Goal: Find specific page/section: Find specific page/section

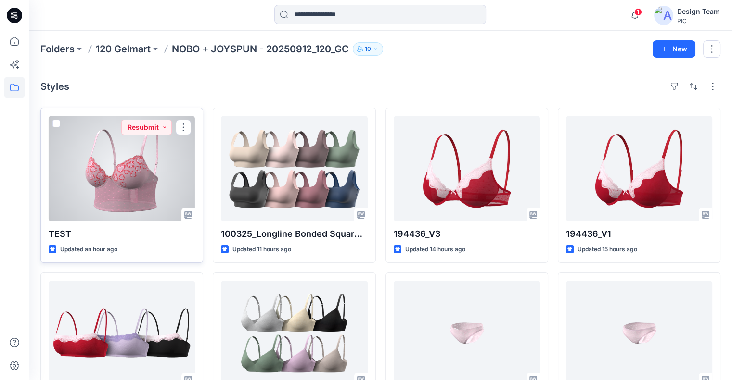
click at [154, 182] on div at bounding box center [122, 169] width 146 height 106
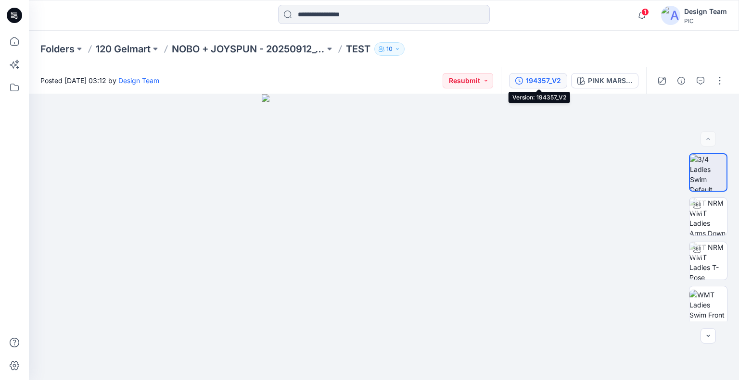
click at [541, 82] on div "194357_V2" at bounding box center [543, 81] width 35 height 11
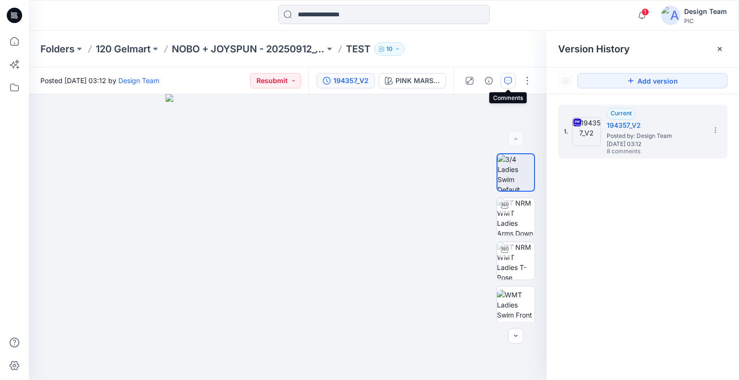
click at [510, 81] on icon "button" at bounding box center [508, 81] width 8 height 8
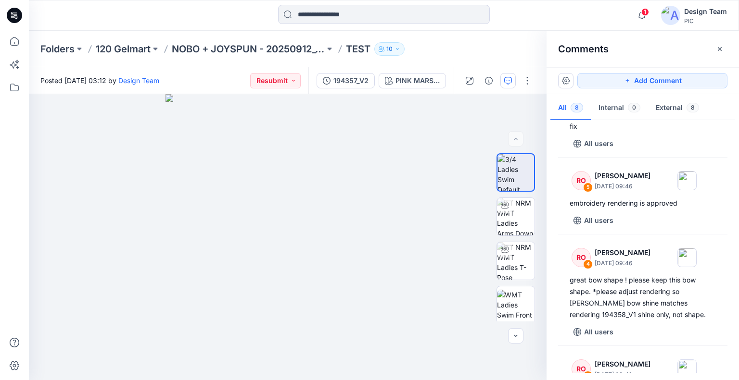
scroll to position [231, 0]
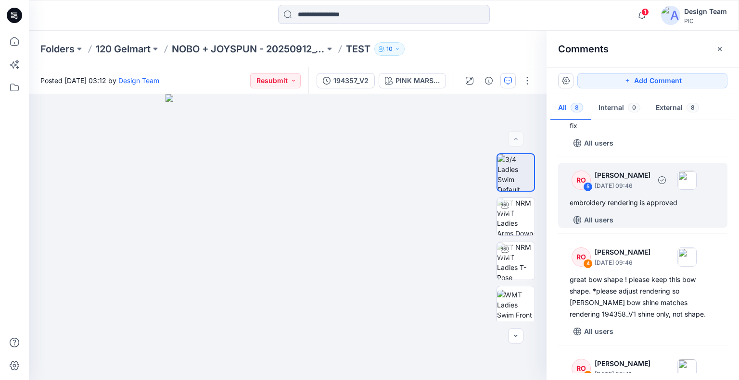
click at [638, 184] on p "[DATE] 09:46" at bounding box center [623, 186] width 56 height 10
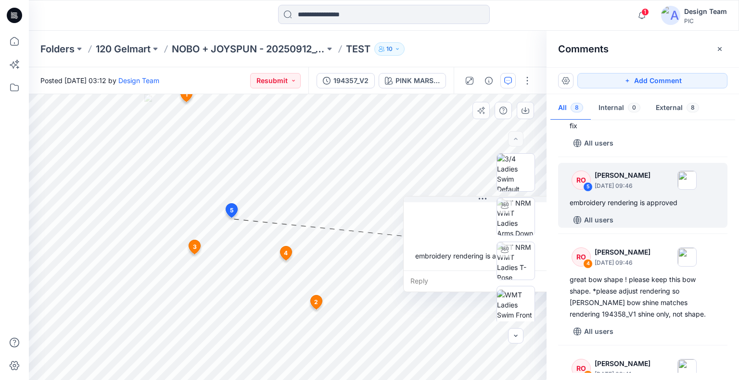
drag, startPoint x: 297, startPoint y: 240, endPoint x: 486, endPoint y: 202, distance: 192.7
click at [486, 202] on div "PINK MARSHMALLOW Loading... Material Properties Loading... 9 1 RO [PERSON_NAME]…" at bounding box center [288, 237] width 518 height 286
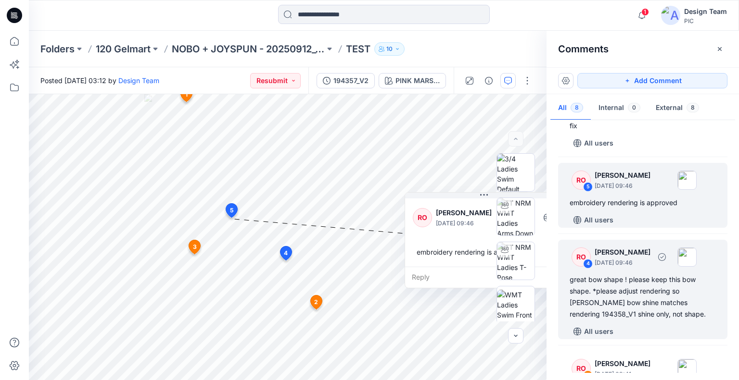
click at [650, 264] on p "[DATE] 09:46" at bounding box center [623, 263] width 56 height 10
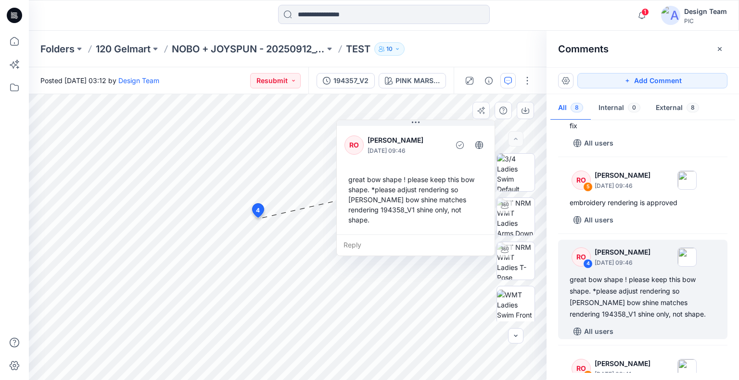
drag, startPoint x: 325, startPoint y: 153, endPoint x: 426, endPoint y: 135, distance: 102.7
click at [426, 135] on p "[PERSON_NAME]" at bounding box center [407, 141] width 78 height 12
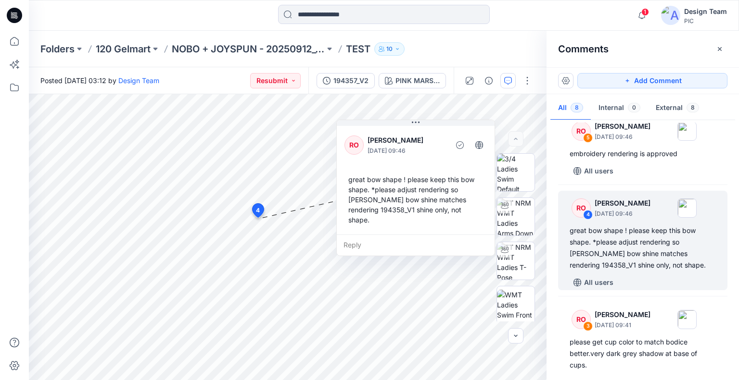
scroll to position [268, 0]
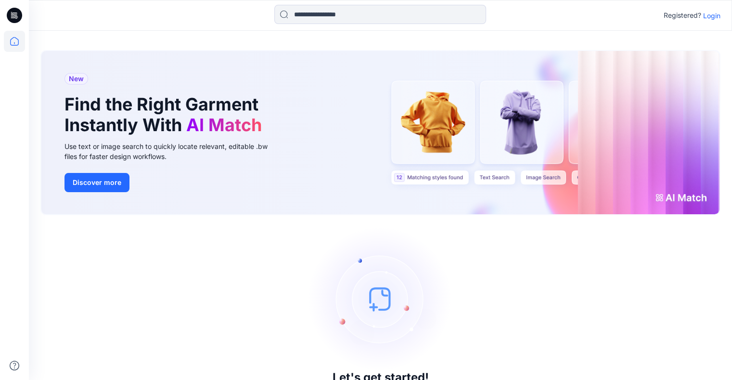
click at [708, 15] on p "Login" at bounding box center [711, 16] width 17 height 10
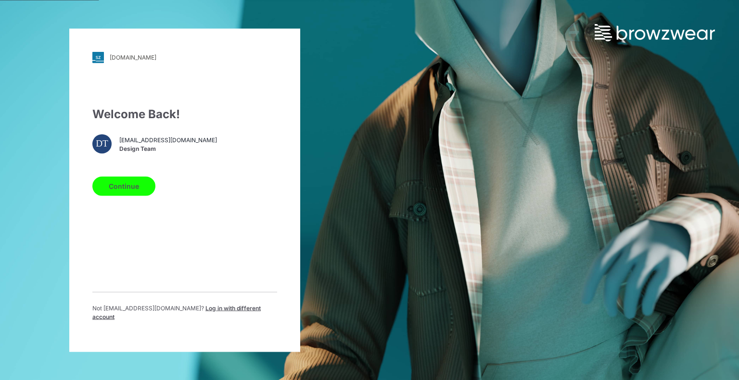
click at [144, 195] on button "Continue" at bounding box center [123, 186] width 63 height 19
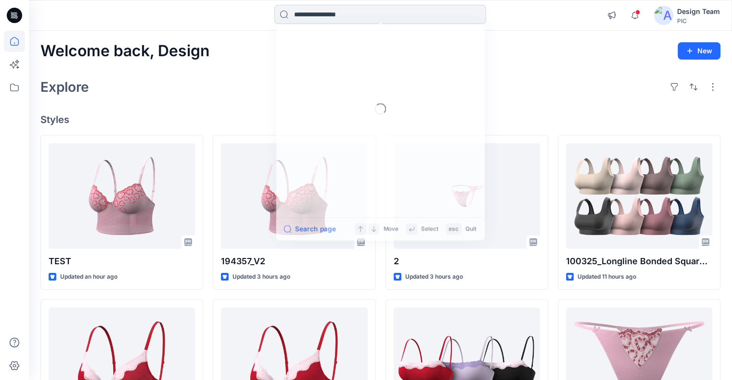
click at [354, 14] on input at bounding box center [380, 14] width 212 height 19
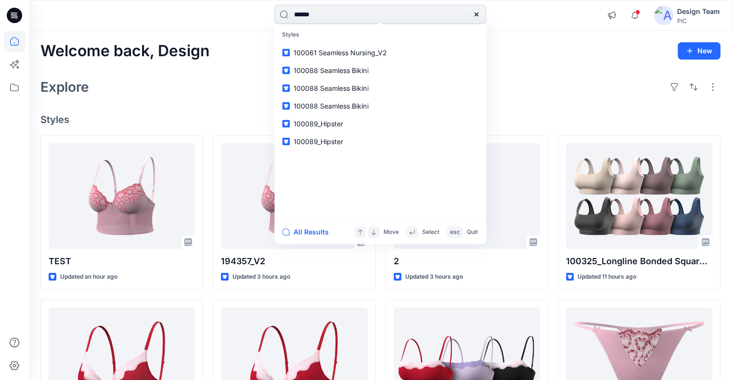
type input "******"
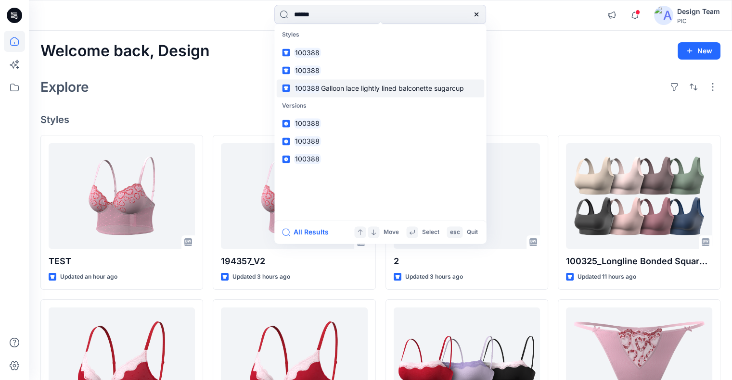
click at [341, 89] on span "Galloon lace lightly lined balconette sugarcup" at bounding box center [392, 88] width 143 height 8
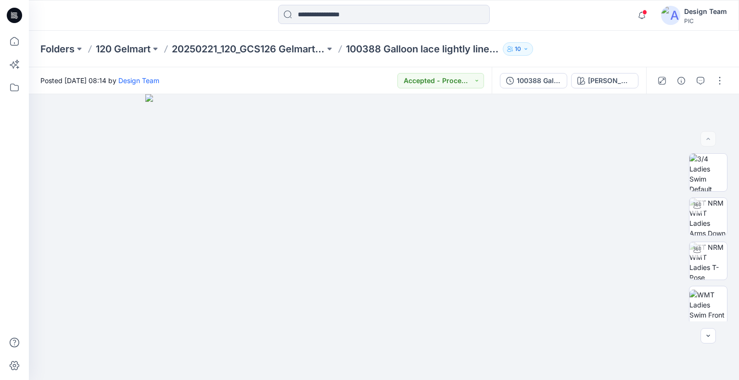
click at [294, 80] on div "Posted [DATE] 08:14 by Design Team Accepted - Proceed to Retailer SZ" at bounding box center [260, 80] width 463 height 26
